Goal: Communication & Community: Answer question/provide support

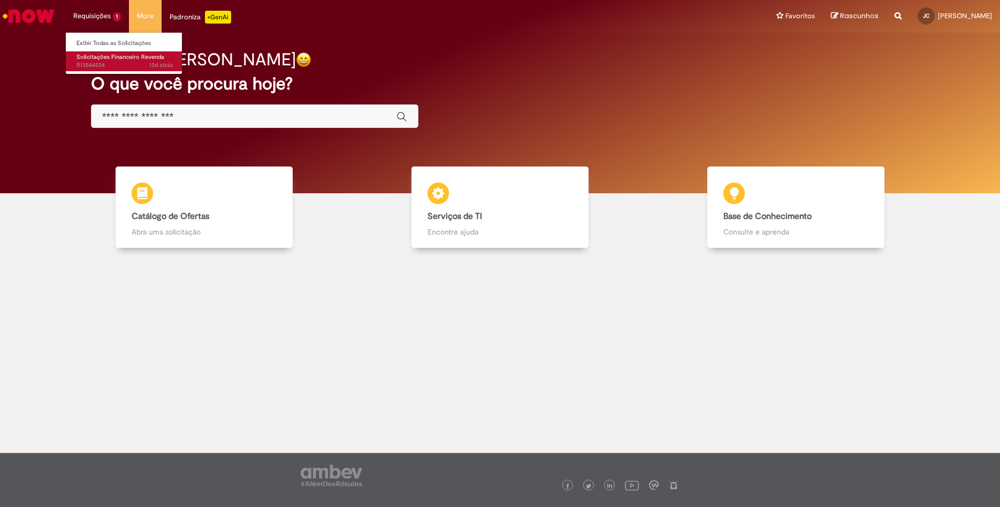
click at [117, 62] on span "13d atrás 13 dias atrás R13544534" at bounding box center [125, 65] width 96 height 9
click at [98, 62] on span "13d atrás 13 dias atrás R13544534" at bounding box center [125, 65] width 96 height 9
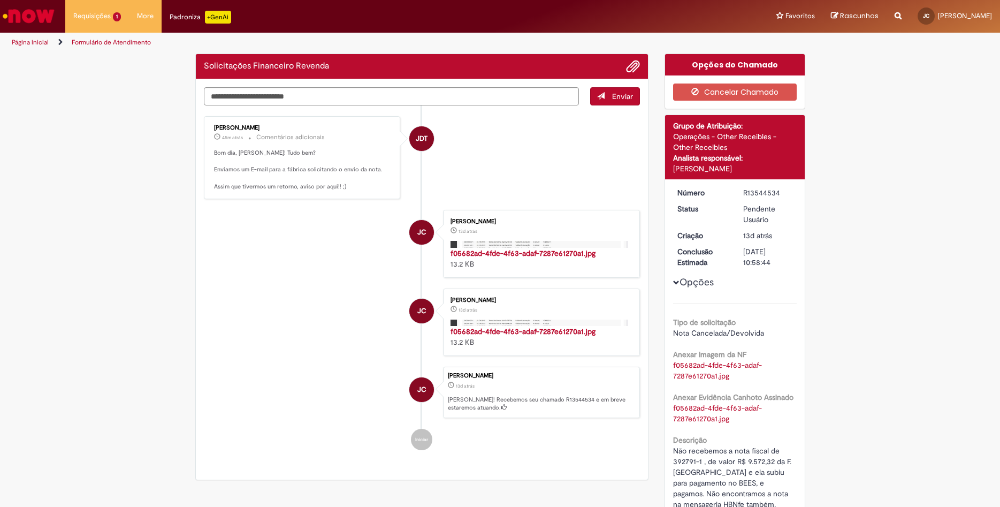
click at [392, 109] on ul "JDT [PERSON_NAME] 45m atrás 45 minutos atrás Comentários adicionais Bom dia, [P…" at bounding box center [422, 282] width 437 height 355
click at [385, 104] on textarea "Digite sua mensagem aqui..." at bounding box center [392, 96] width 376 height 18
click at [383, 103] on textarea "Digite sua mensagem aqui..." at bounding box center [392, 96] width 376 height 18
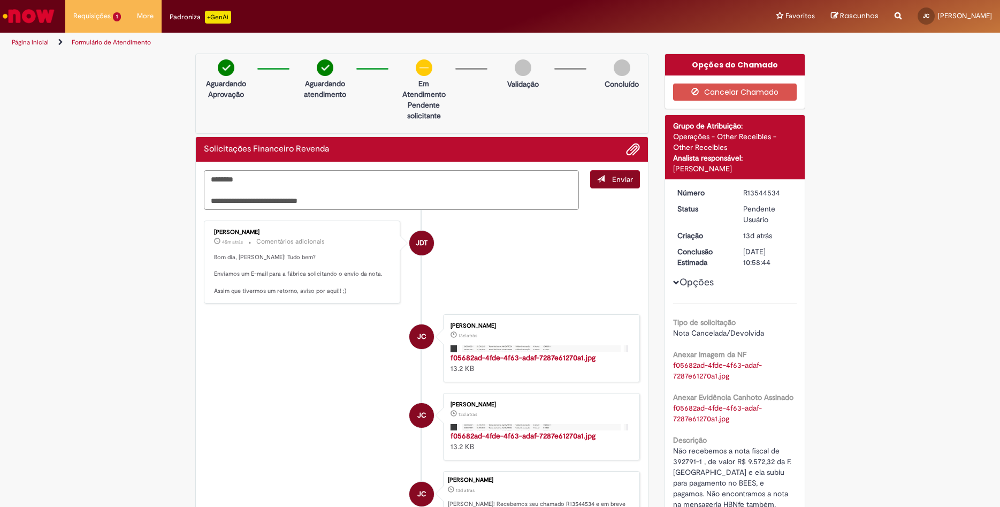
type textarea "**********"
click at [623, 179] on span "Enviar" at bounding box center [622, 179] width 21 height 10
click at [626, 178] on span "Enviar" at bounding box center [615, 190] width 49 height 40
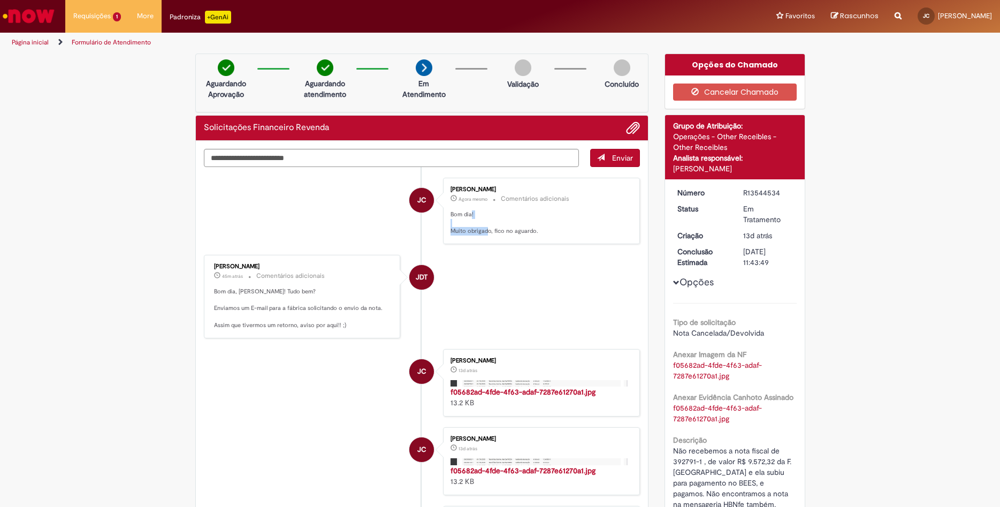
drag, startPoint x: 472, startPoint y: 212, endPoint x: 487, endPoint y: 238, distance: 30.0
click at [487, 235] on div "Bom dia! Muito obrigado, fico no aguardo." at bounding box center [540, 222] width 178 height 25
click at [528, 226] on p "Bom dia! Muito obrigado, fico no aguardo." at bounding box center [540, 222] width 178 height 25
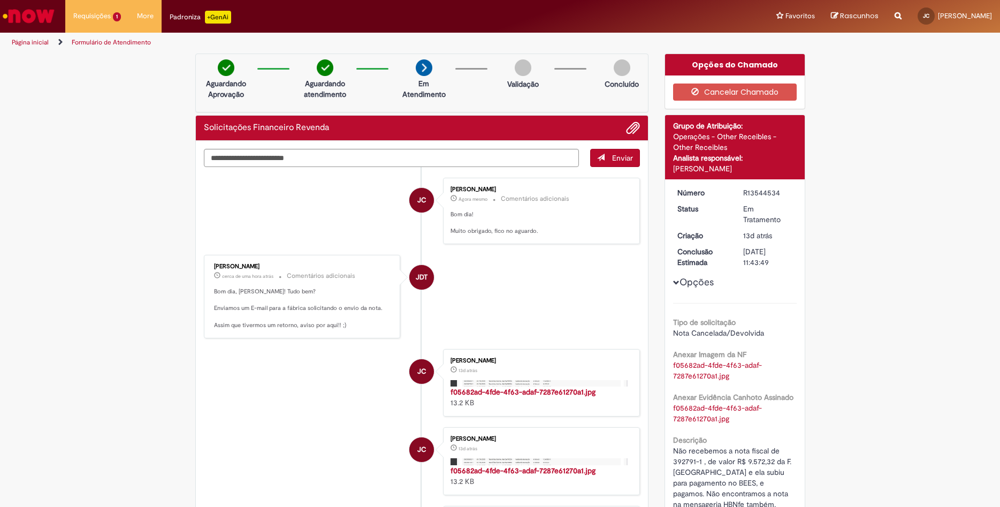
click at [528, 226] on p "Bom dia! Muito obrigado, fico no aguardo." at bounding box center [540, 222] width 178 height 25
click at [531, 235] on div "[PERSON_NAME] Agora mesmo Agora mesmo Comentários adicionais Bom dia! Muito obr…" at bounding box center [541, 211] width 190 height 60
click at [536, 235] on p "Bom dia! Muito obrigado, fico no aguardo." at bounding box center [540, 222] width 178 height 25
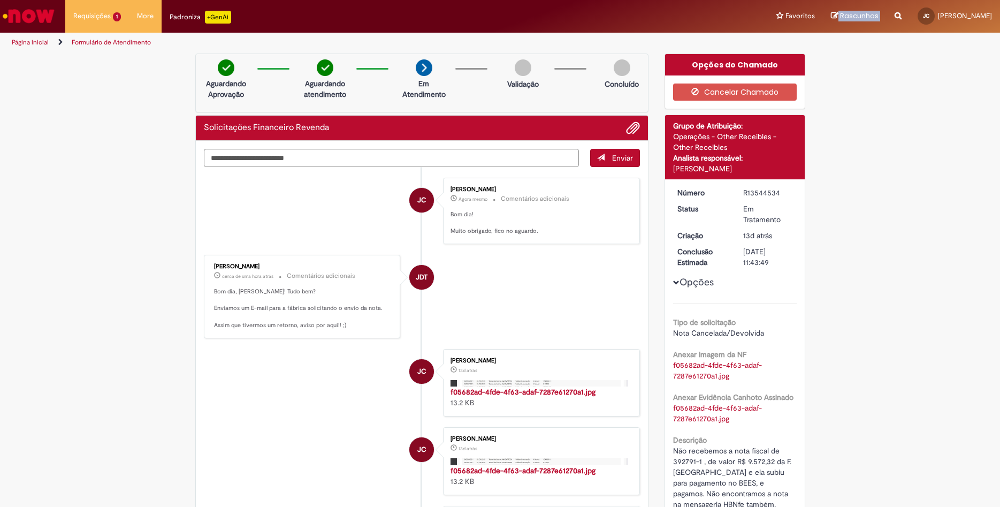
drag, startPoint x: 513, startPoint y: 223, endPoint x: 717, endPoint y: -14, distance: 312.3
click at [629, 210] on div "Bom dia! Muito obrigado, fico no aguardo." at bounding box center [540, 222] width 178 height 25
